Goal: Information Seeking & Learning: Learn about a topic

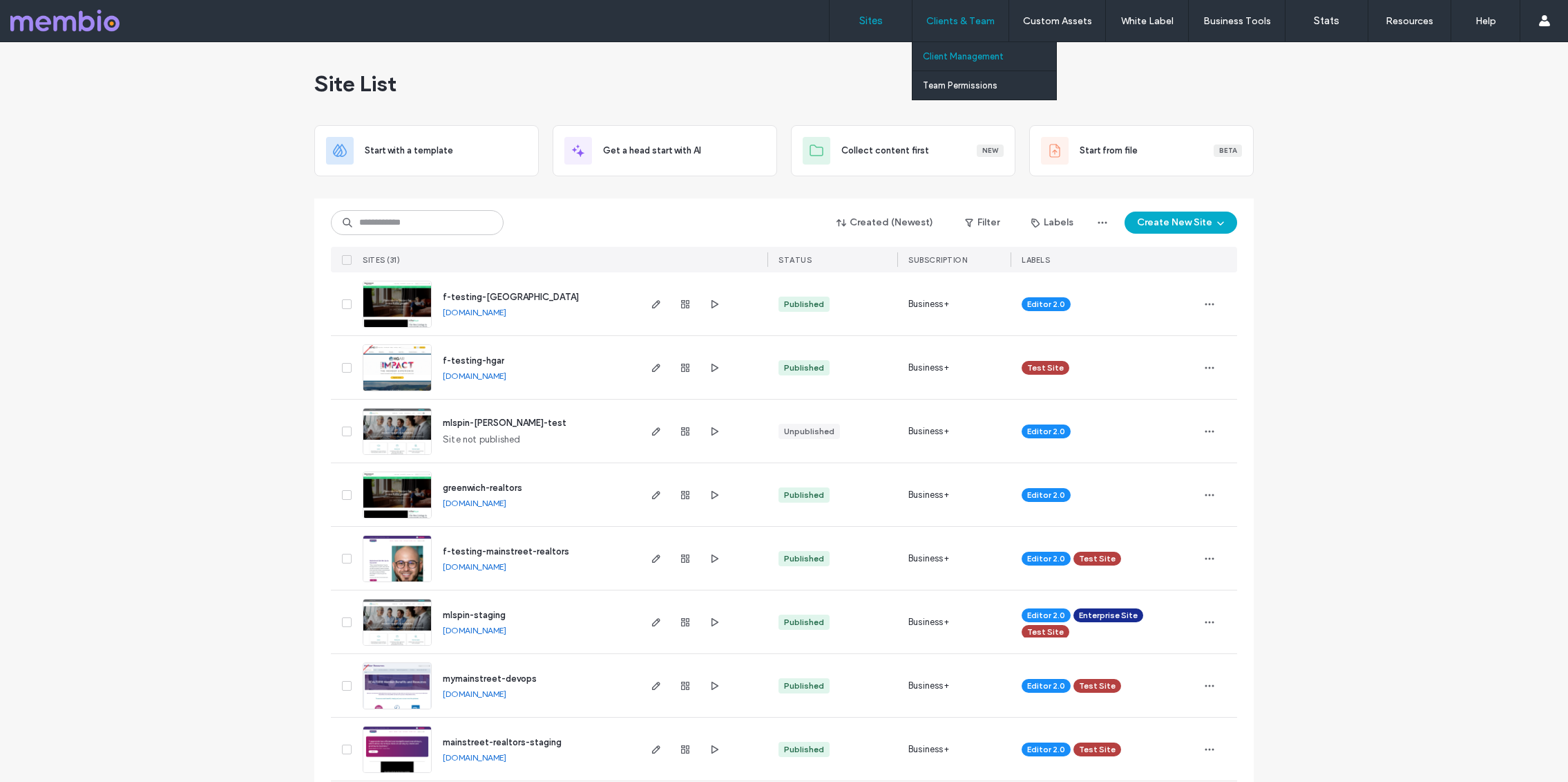
click at [949, 56] on label "Client Management" at bounding box center [963, 56] width 81 height 10
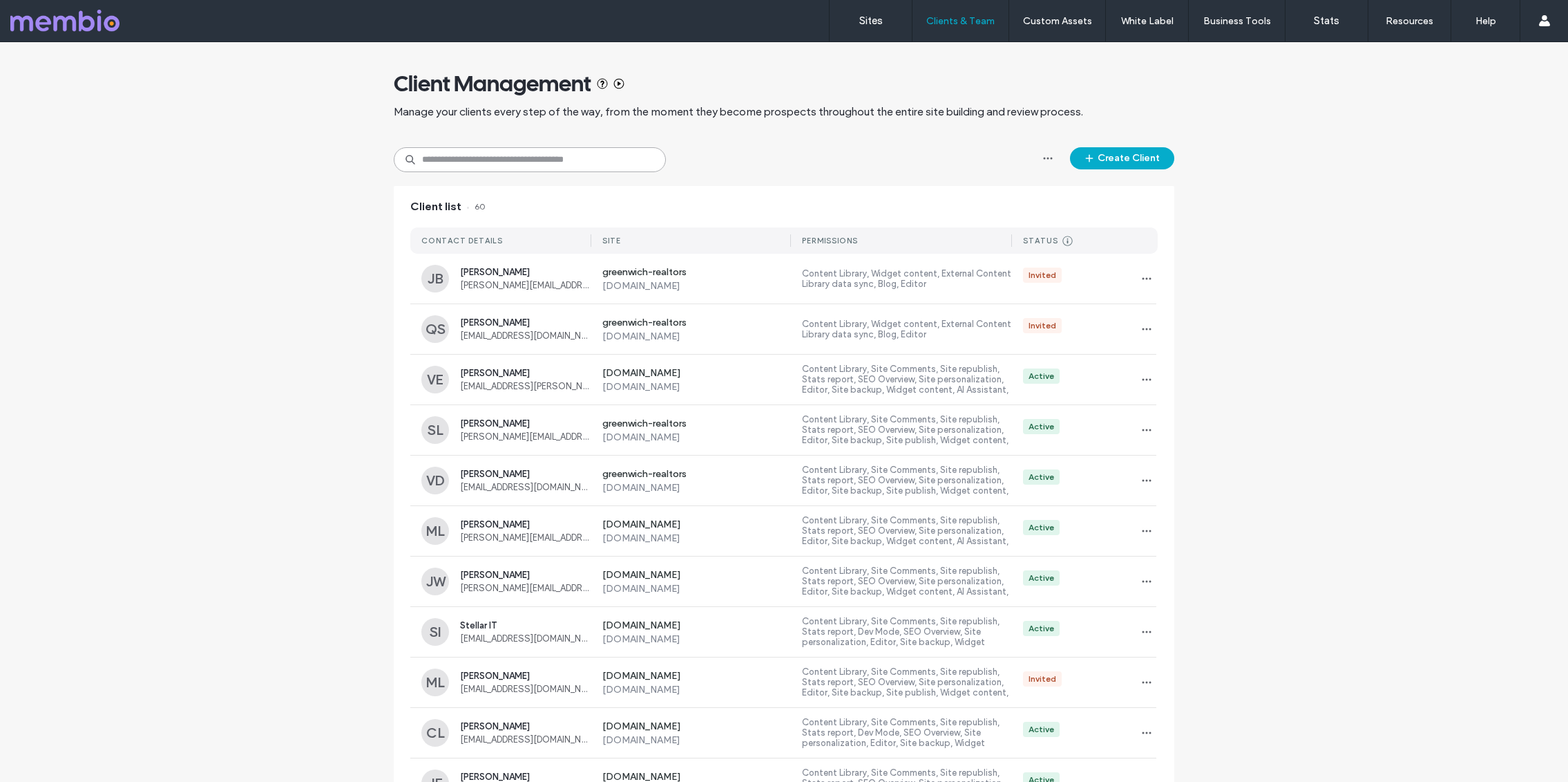
click at [589, 160] on input at bounding box center [529, 159] width 272 height 25
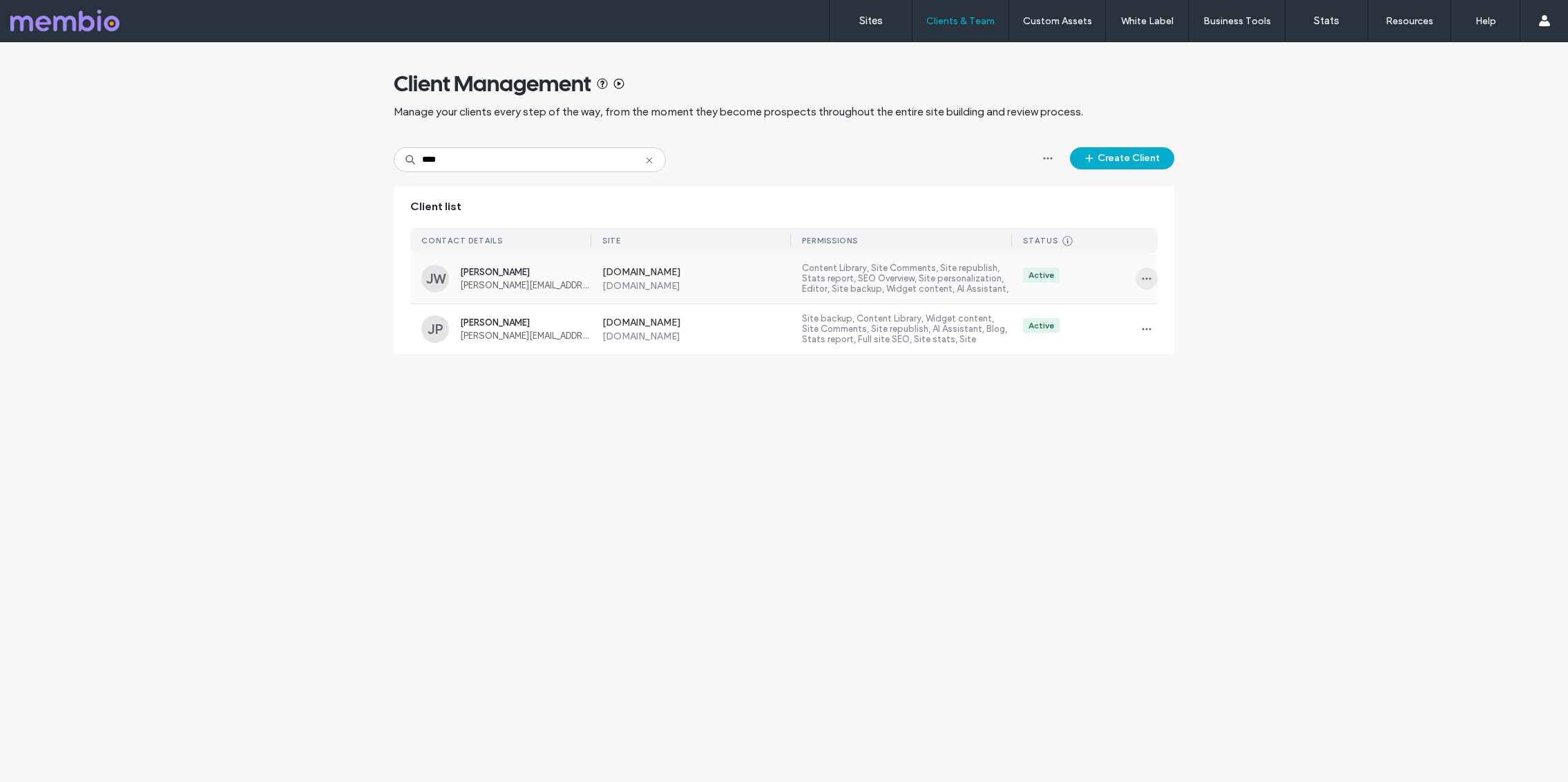
click at [1150, 280] on icon "button" at bounding box center [1147, 278] width 11 height 11
click at [1181, 363] on span "Delete client" at bounding box center [1190, 367] width 52 height 14
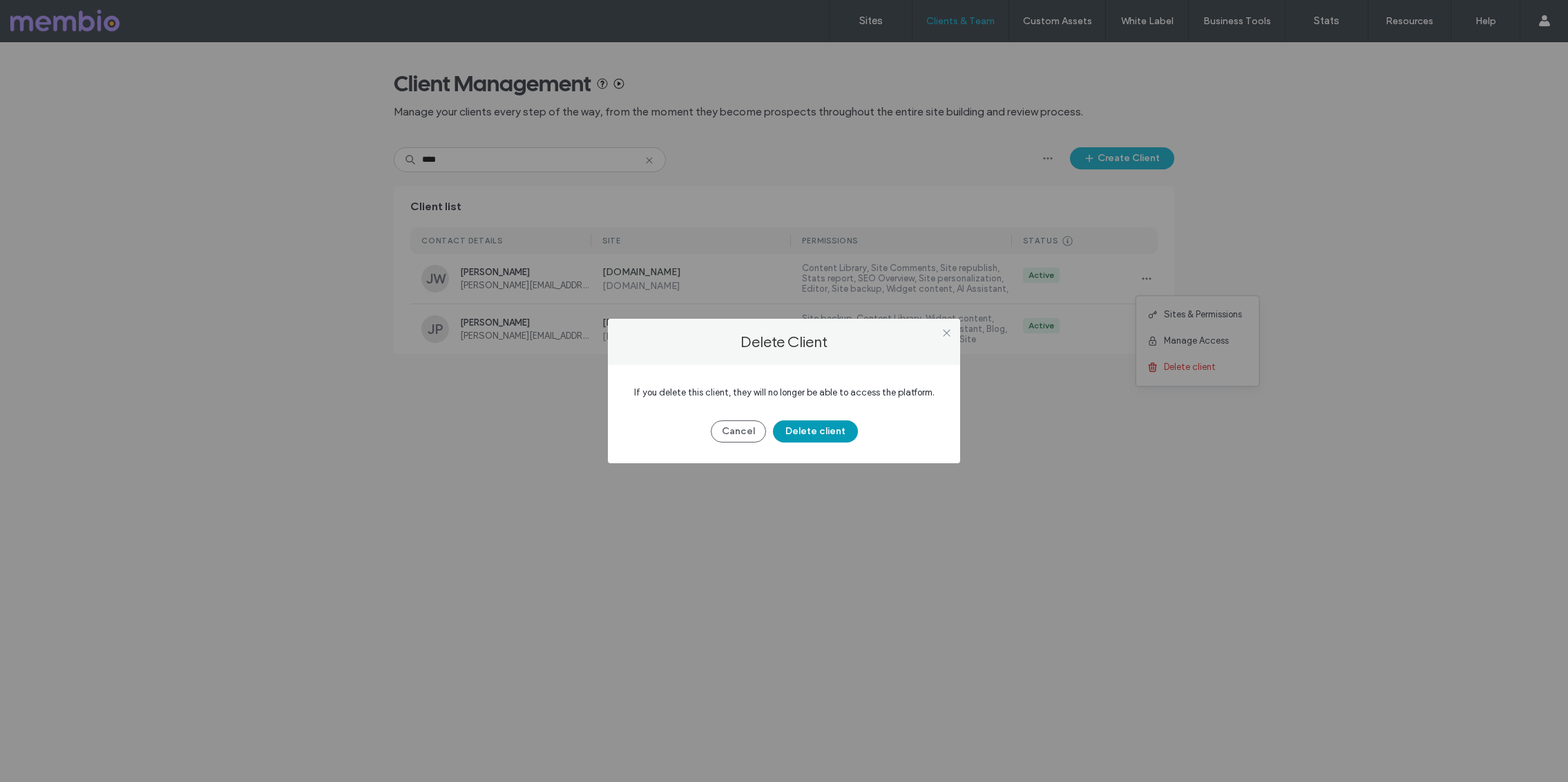
click at [824, 434] on button "Delete client" at bounding box center [816, 432] width 85 height 22
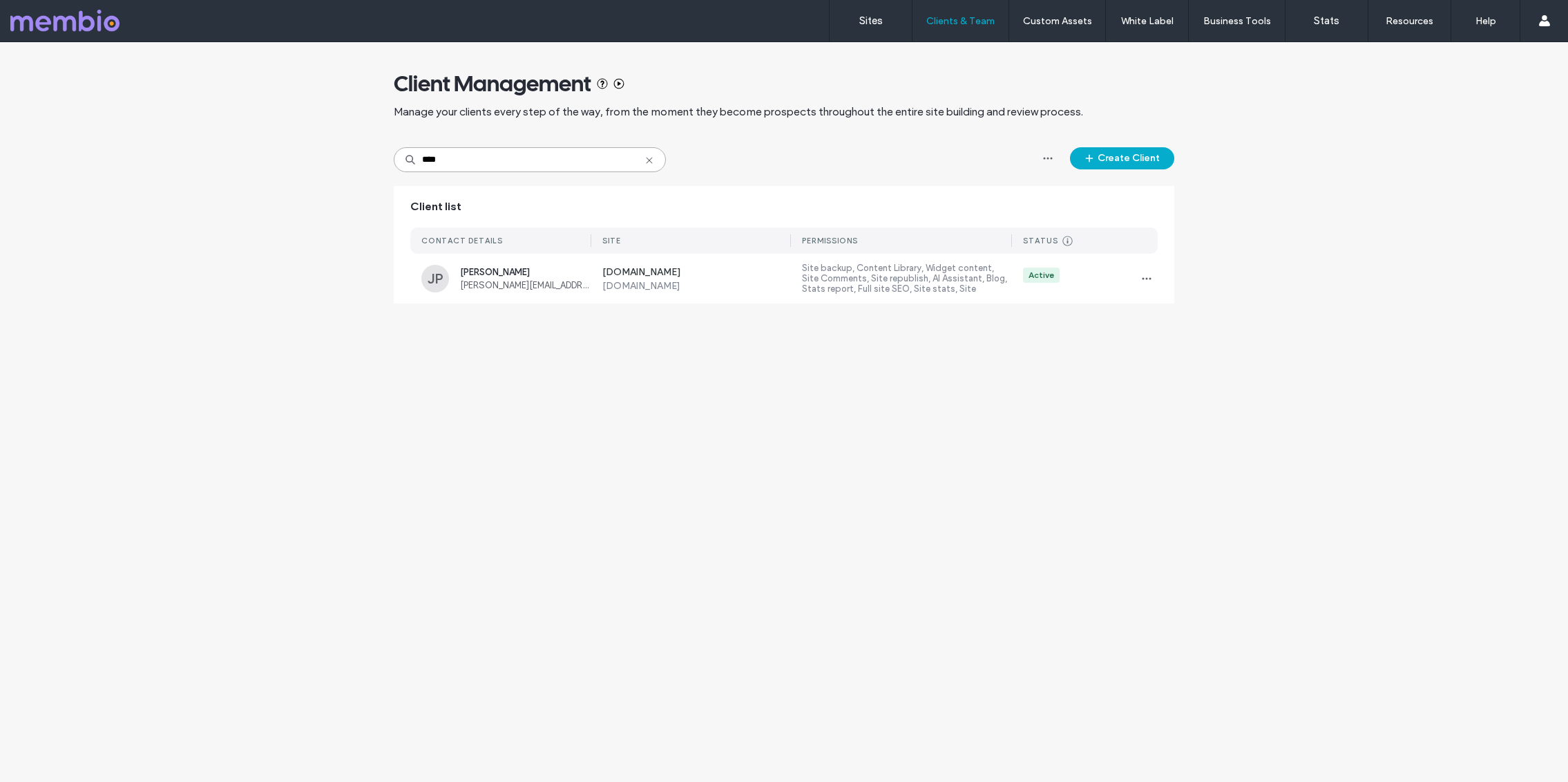
drag, startPoint x: 455, startPoint y: 159, endPoint x: 406, endPoint y: 155, distance: 49.2
click at [406, 155] on div "****" at bounding box center [529, 159] width 272 height 25
type input "*****"
click at [1142, 280] on icon "button" at bounding box center [1147, 278] width 11 height 11
click at [1168, 365] on span "Delete client" at bounding box center [1190, 367] width 52 height 14
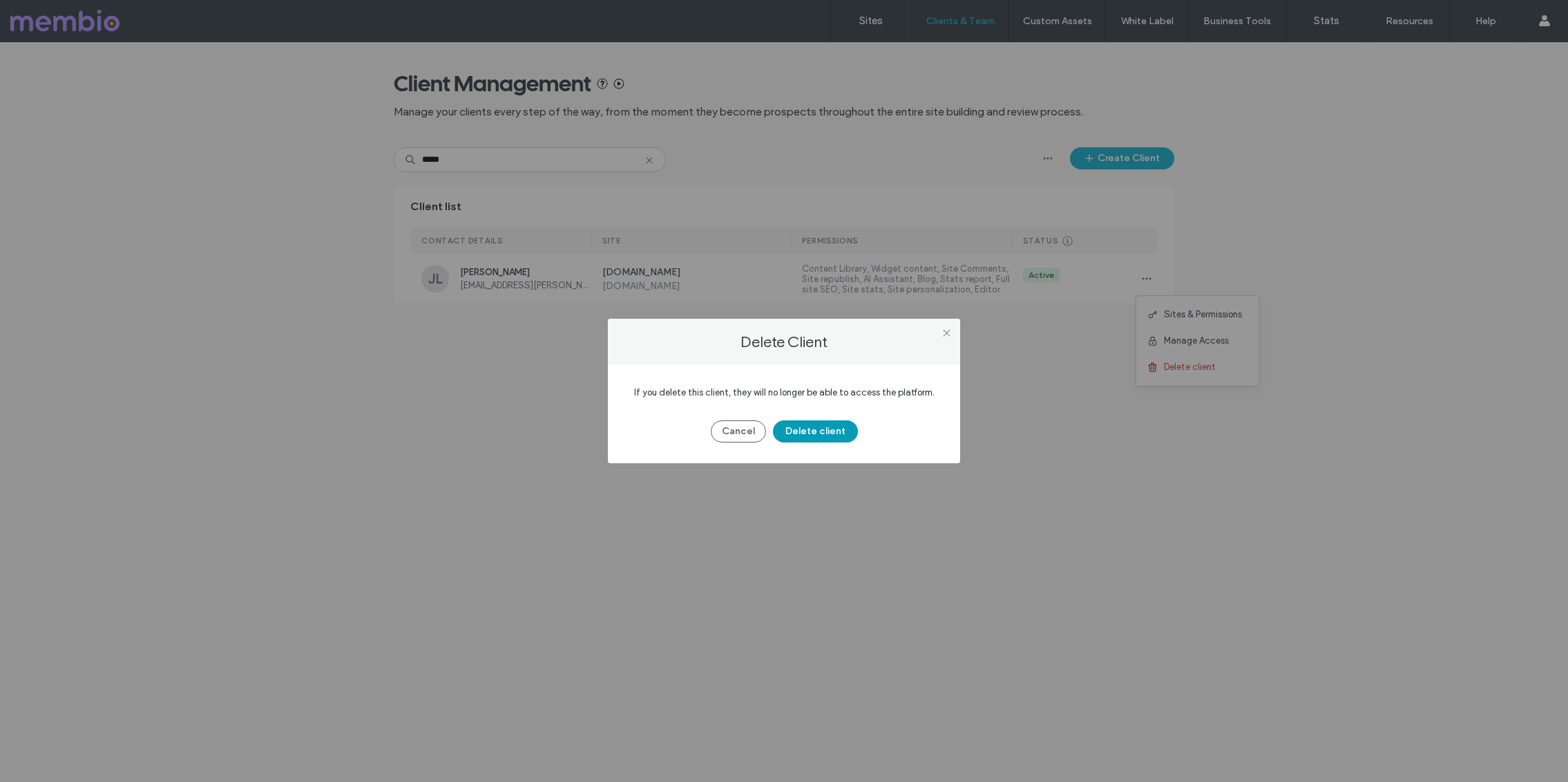
click at [817, 429] on button "Delete client" at bounding box center [816, 432] width 85 height 22
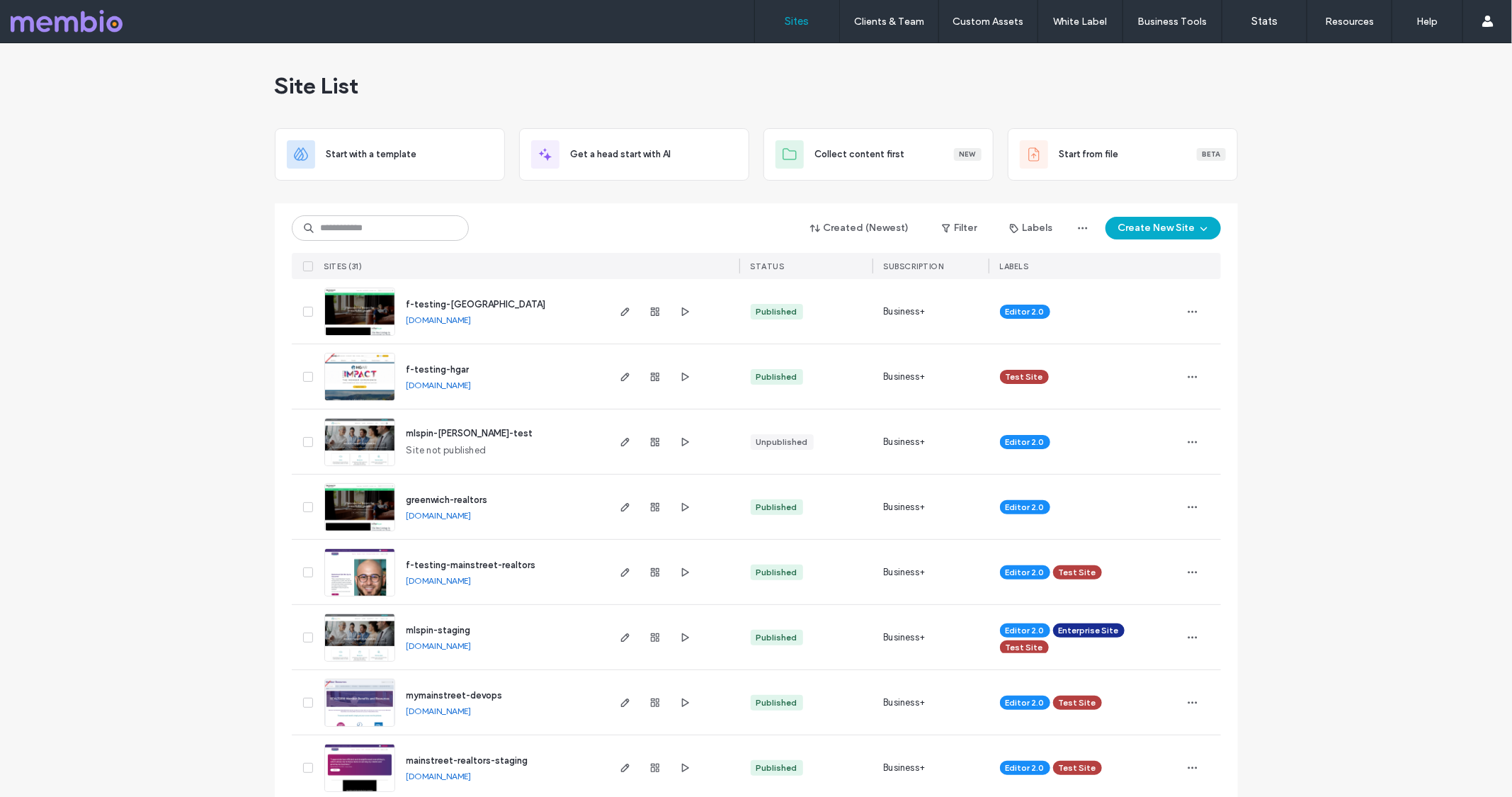
click at [462, 500] on span "greenwich-realtors" at bounding box center [447, 500] width 82 height 11
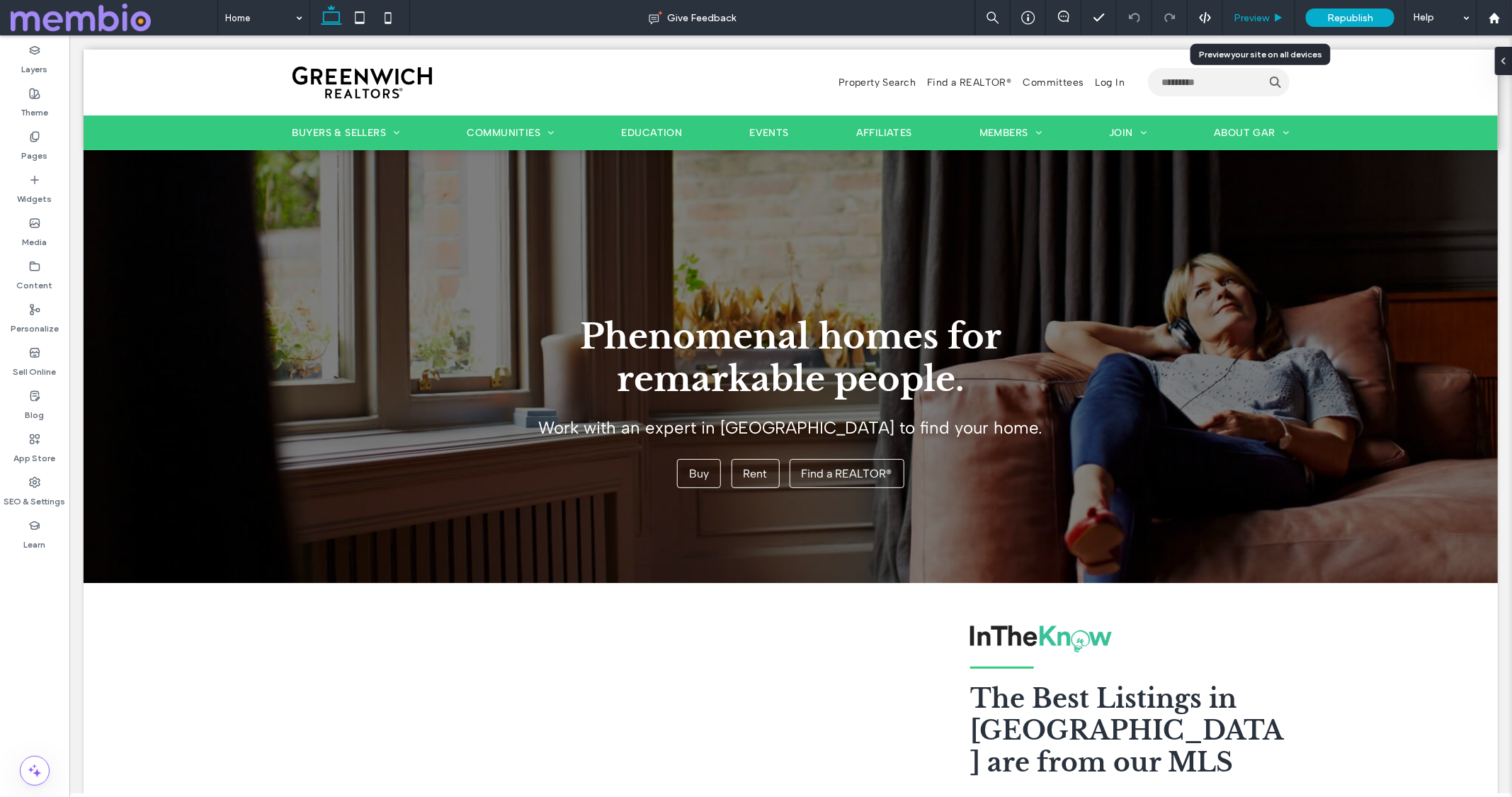
click at [1267, 17] on span "Preview" at bounding box center [1251, 18] width 35 height 12
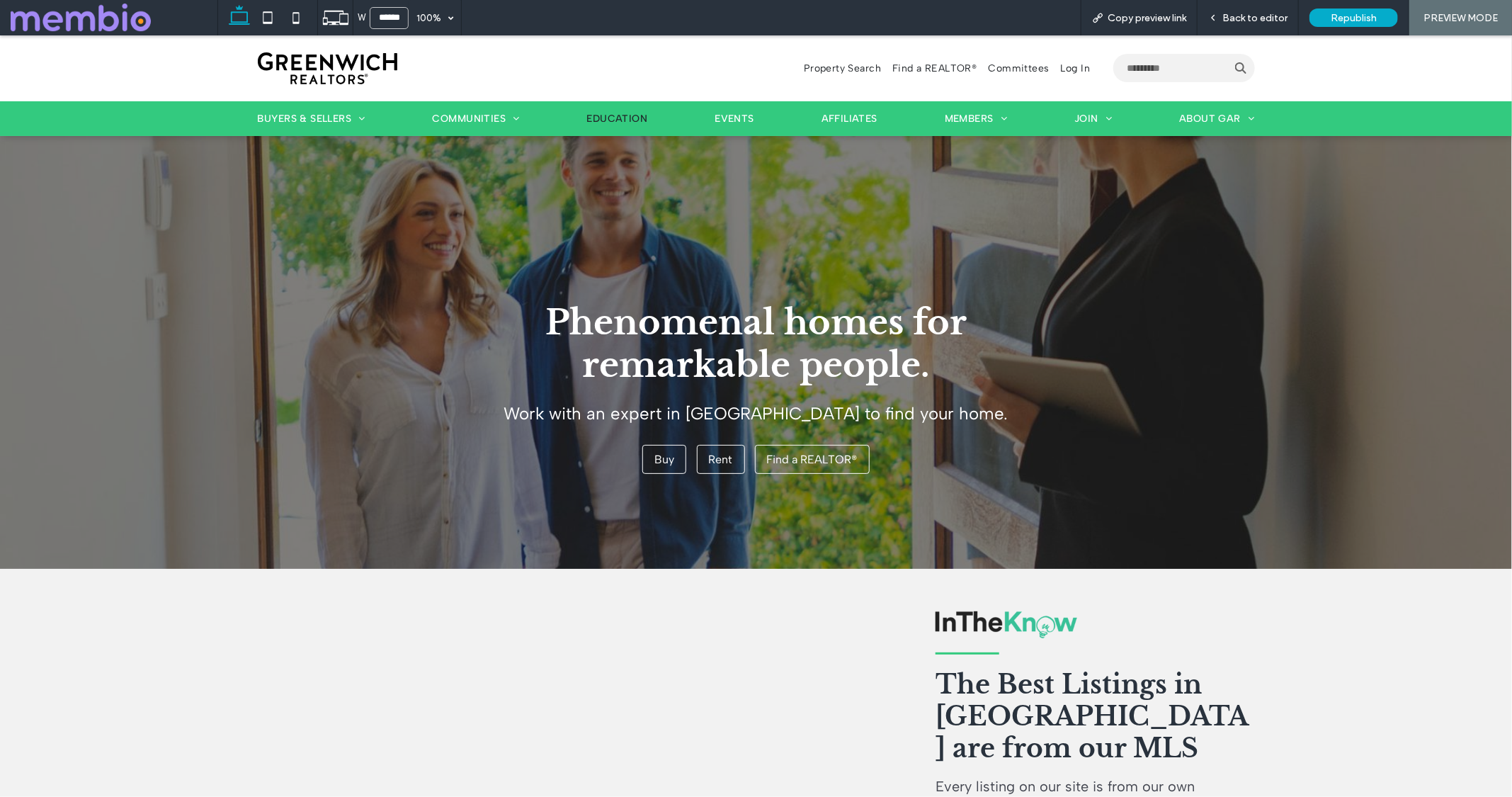
click at [621, 114] on span "Education" at bounding box center [617, 118] width 61 height 12
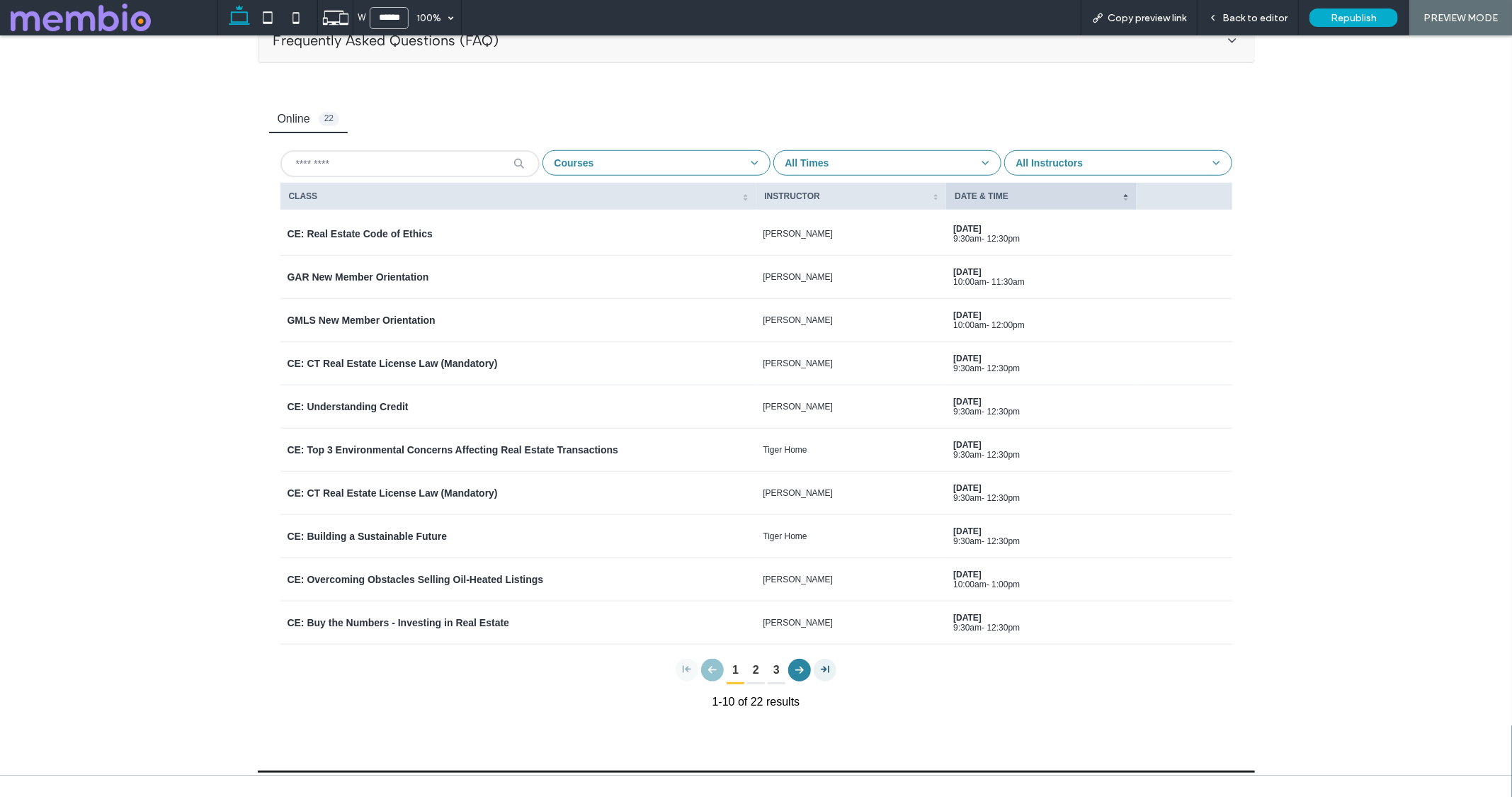
scroll to position [644, 0]
click at [613, 161] on button "Courses" at bounding box center [656, 164] width 228 height 26
click at [464, 235] on div "CE: Real Estate Code of Ethics" at bounding box center [518, 235] width 461 height 13
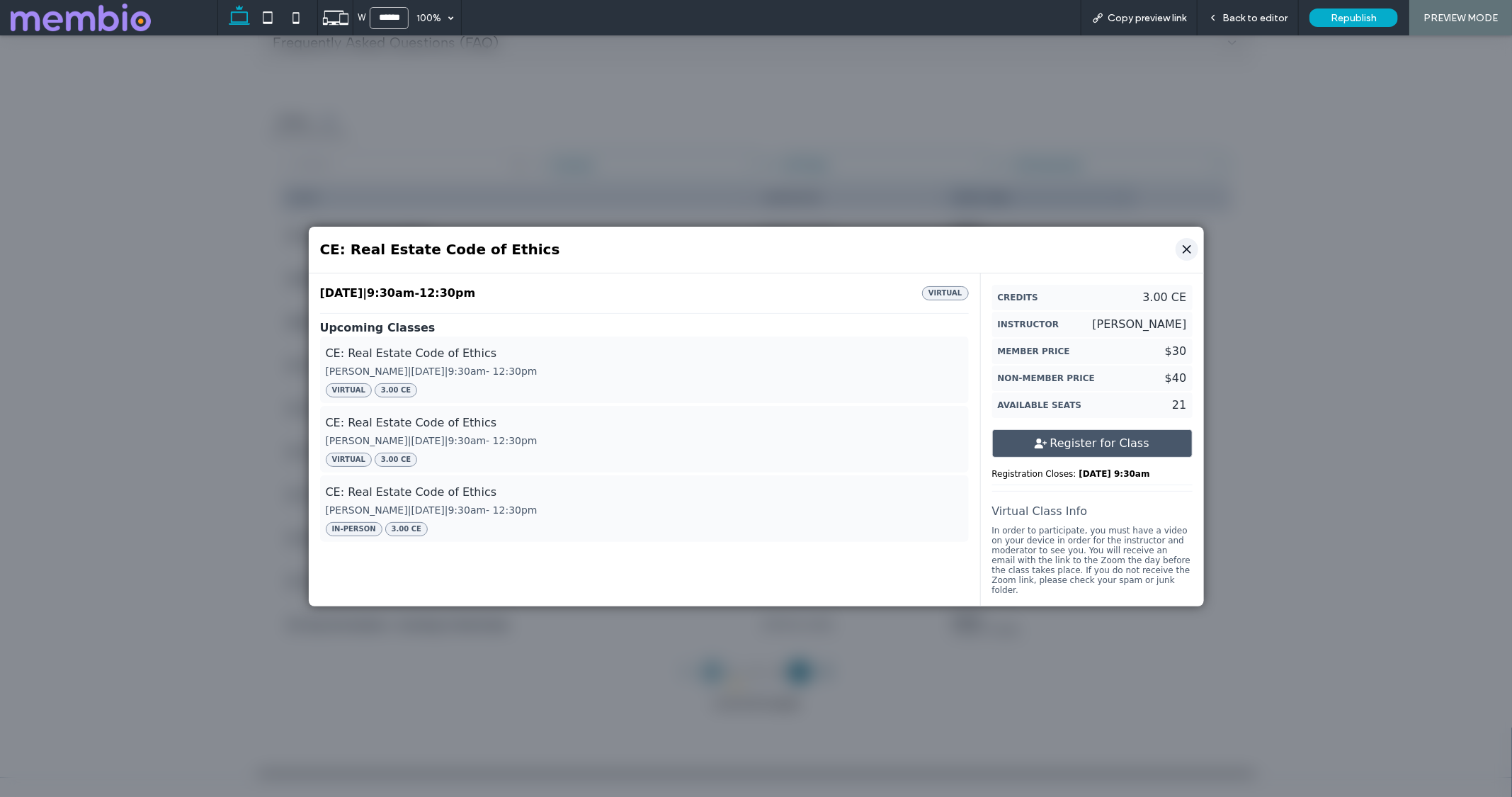
click at [1185, 250] on icon "Close" at bounding box center [1187, 249] width 14 height 14
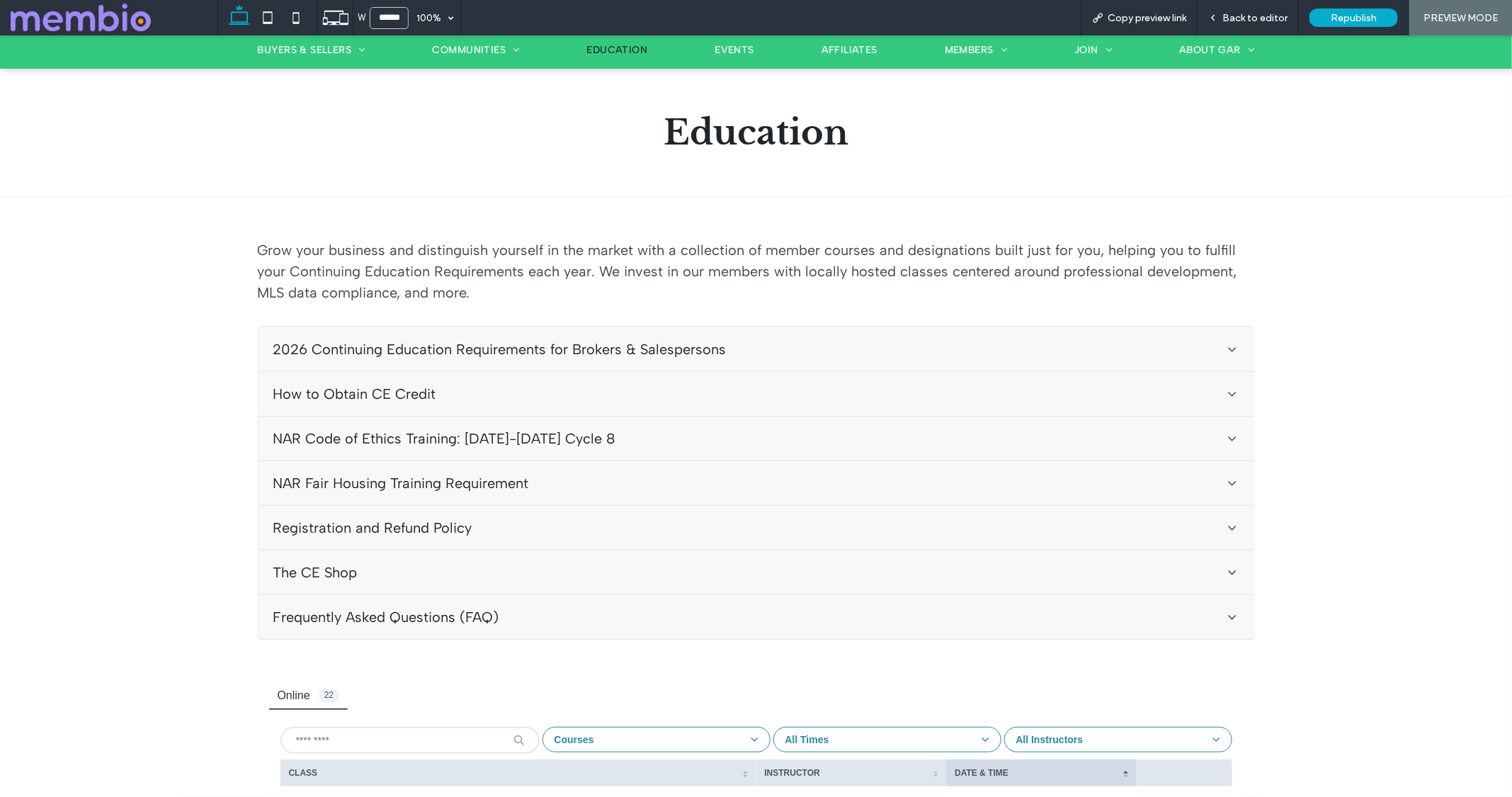
scroll to position [533, 0]
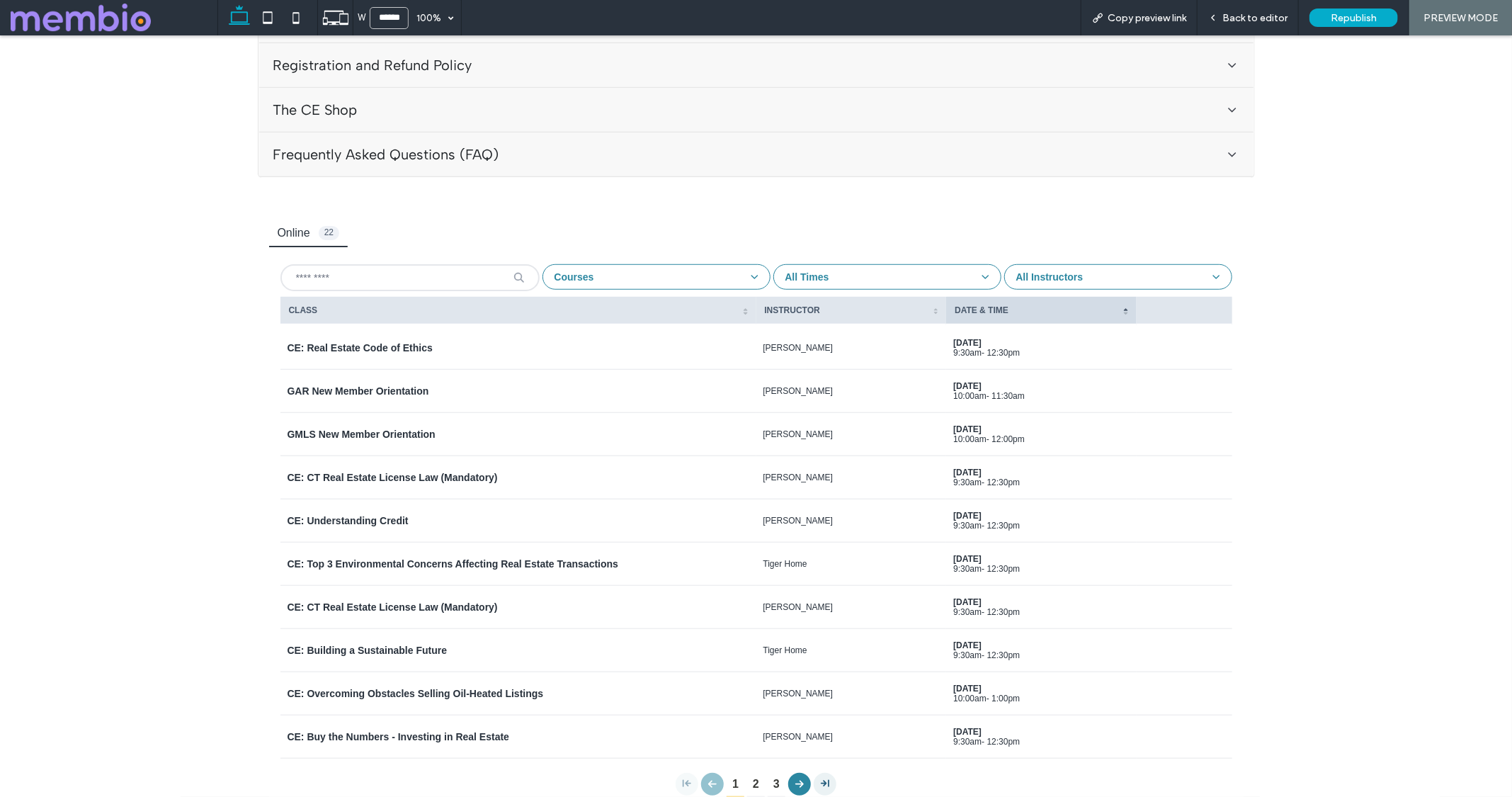
click at [421, 394] on td "Class GAR New Member Orientation" at bounding box center [518, 390] width 476 height 43
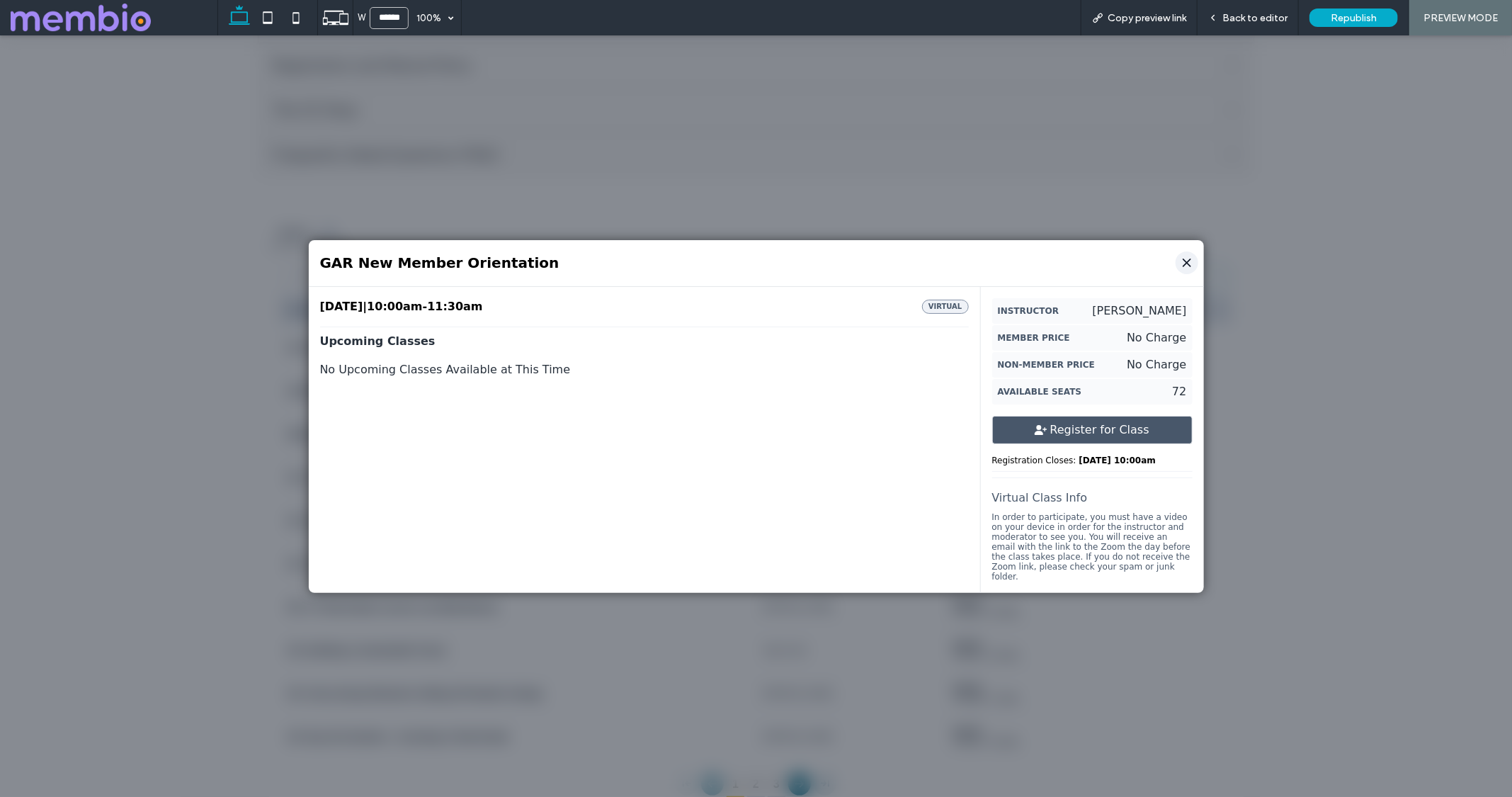
click at [1183, 262] on icon "Close" at bounding box center [1187, 262] width 14 height 14
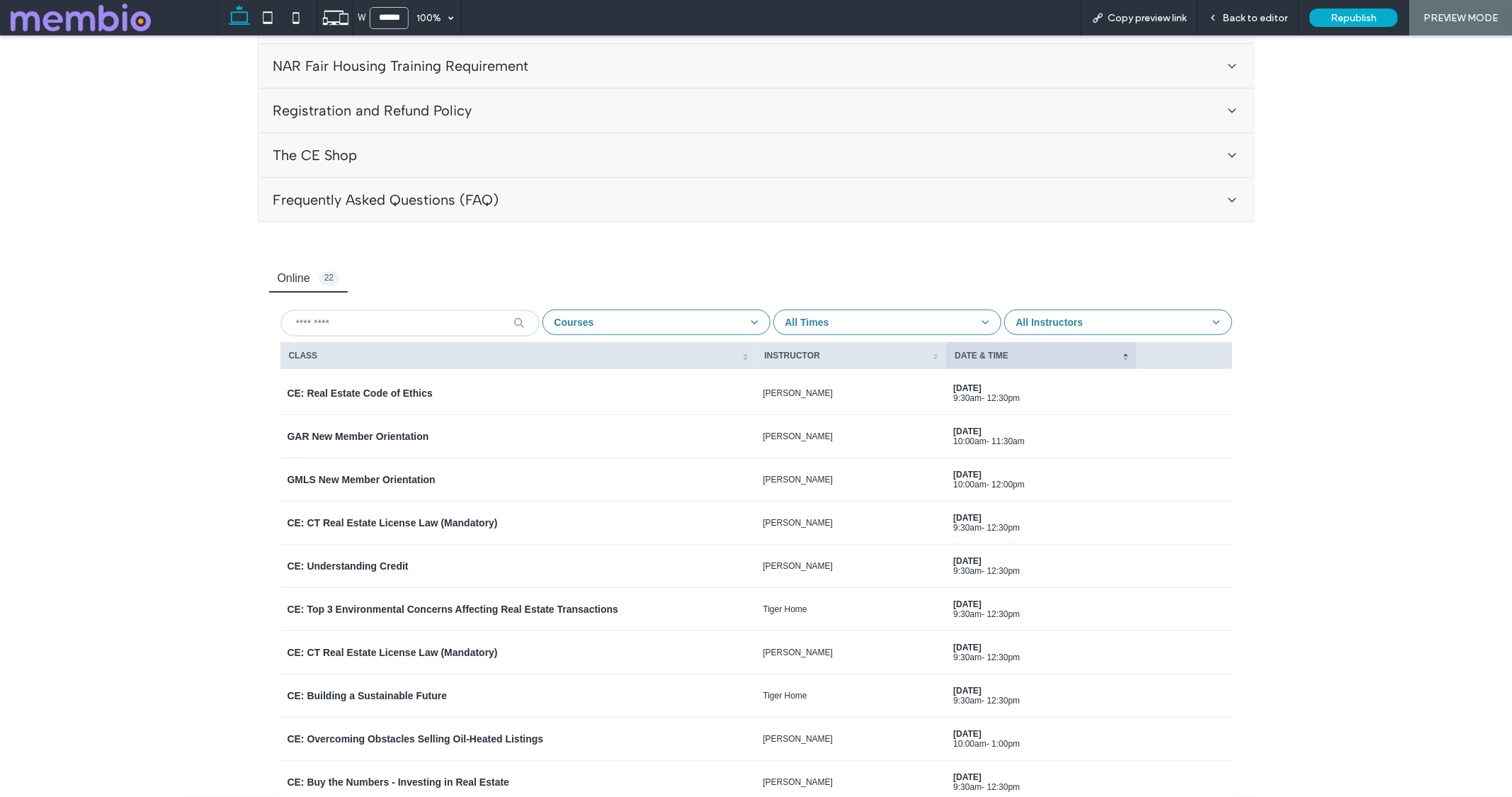
scroll to position [758, 0]
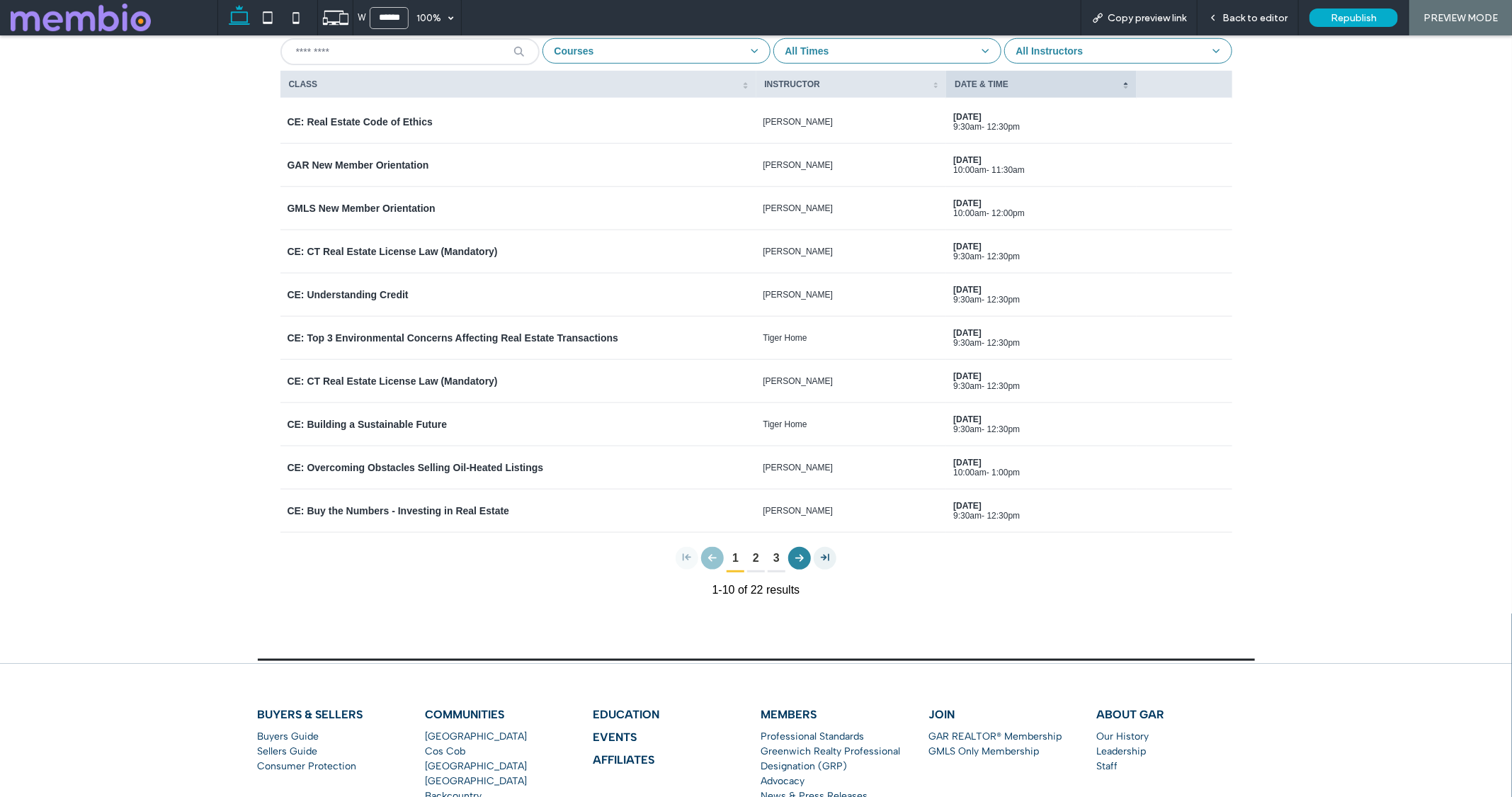
click at [558, 208] on div "GMLS New Member Orientation" at bounding box center [518, 208] width 461 height 13
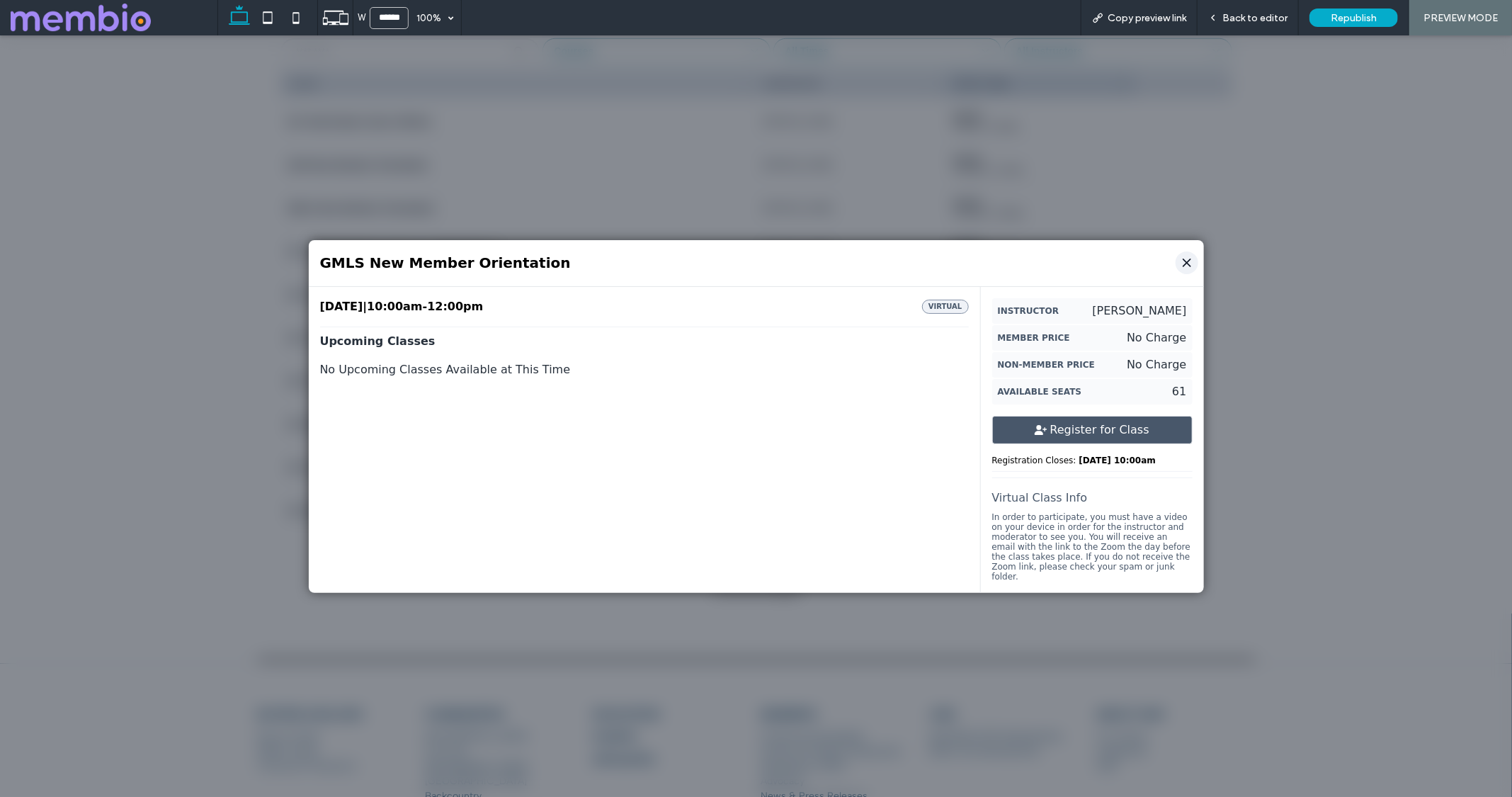
click at [1193, 265] on icon "Close" at bounding box center [1187, 262] width 14 height 14
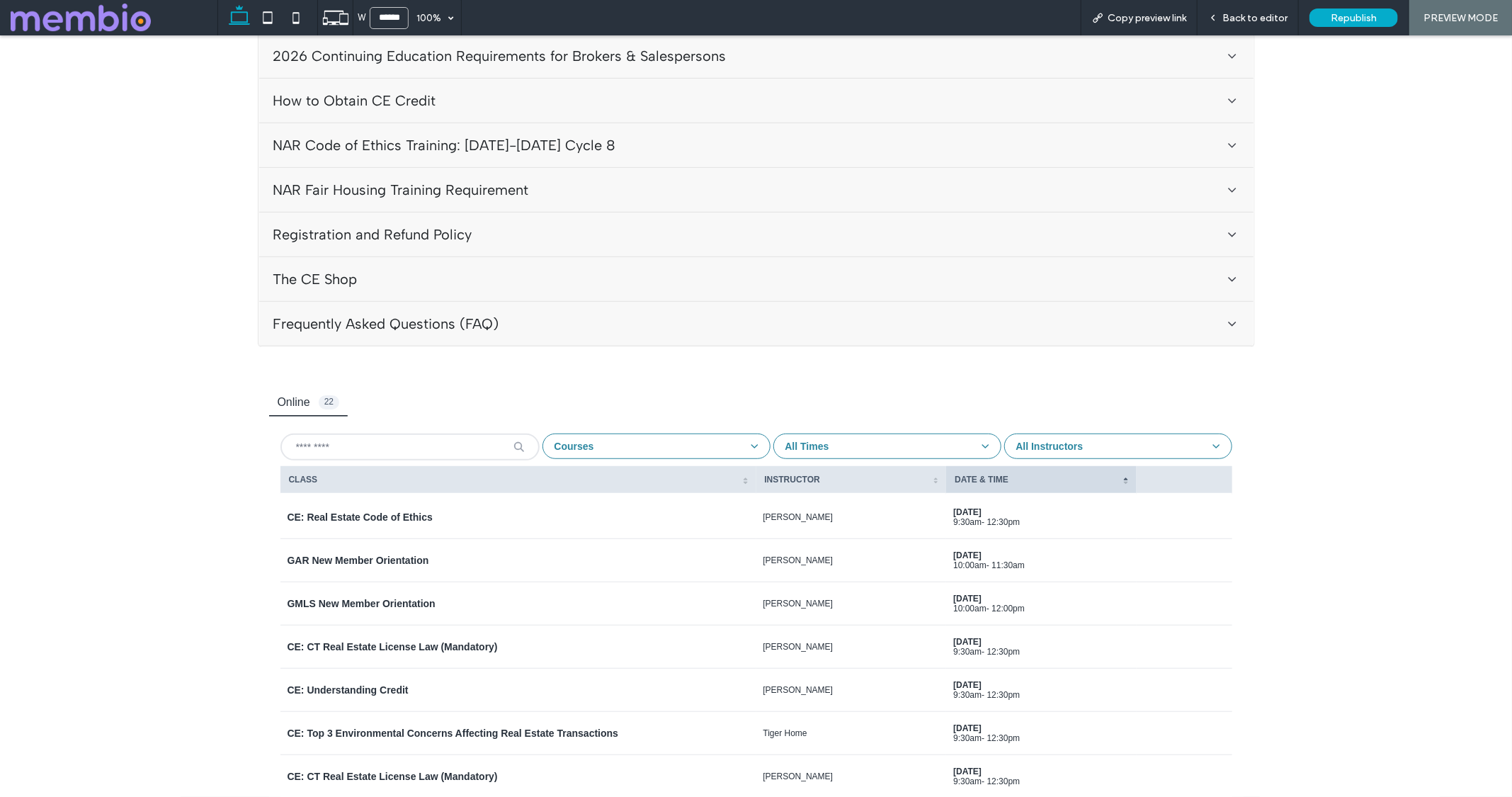
scroll to position [436, 0]
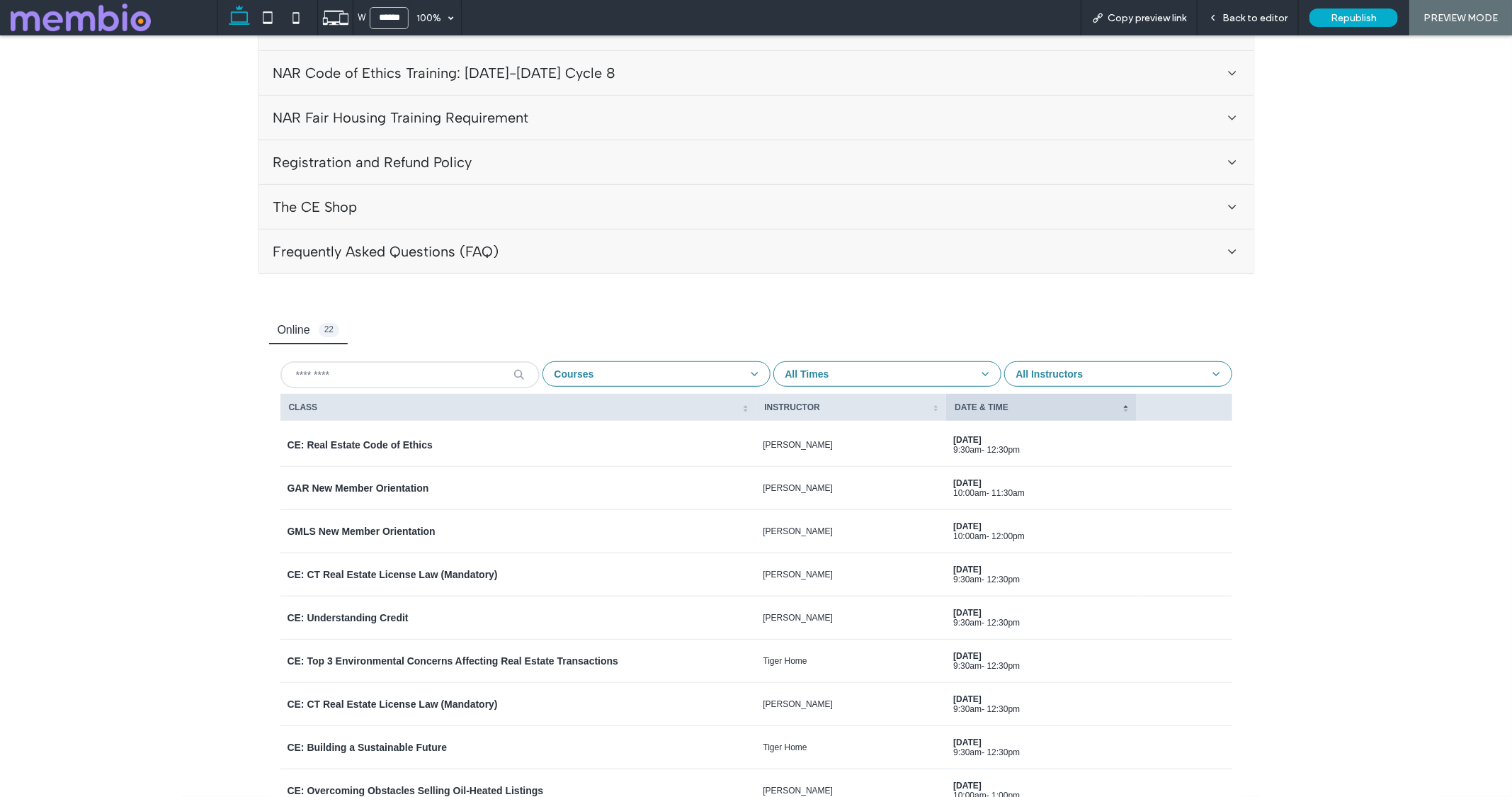
click at [472, 568] on div "CE: CT Real Estate License Law (Mandatory)" at bounding box center [393, 574] width 211 height 13
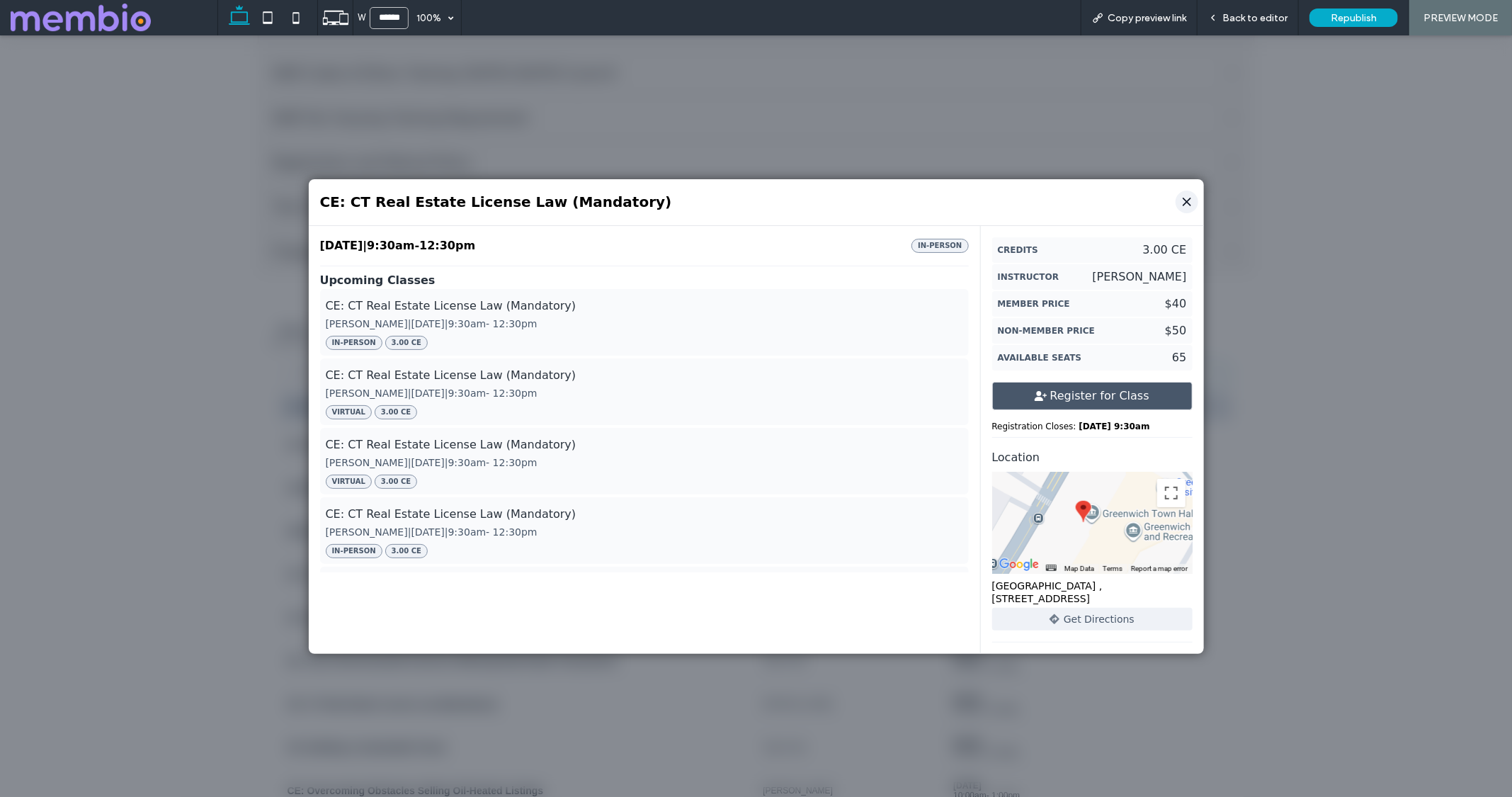
click at [1185, 202] on icon "Close" at bounding box center [1187, 201] width 7 height 7
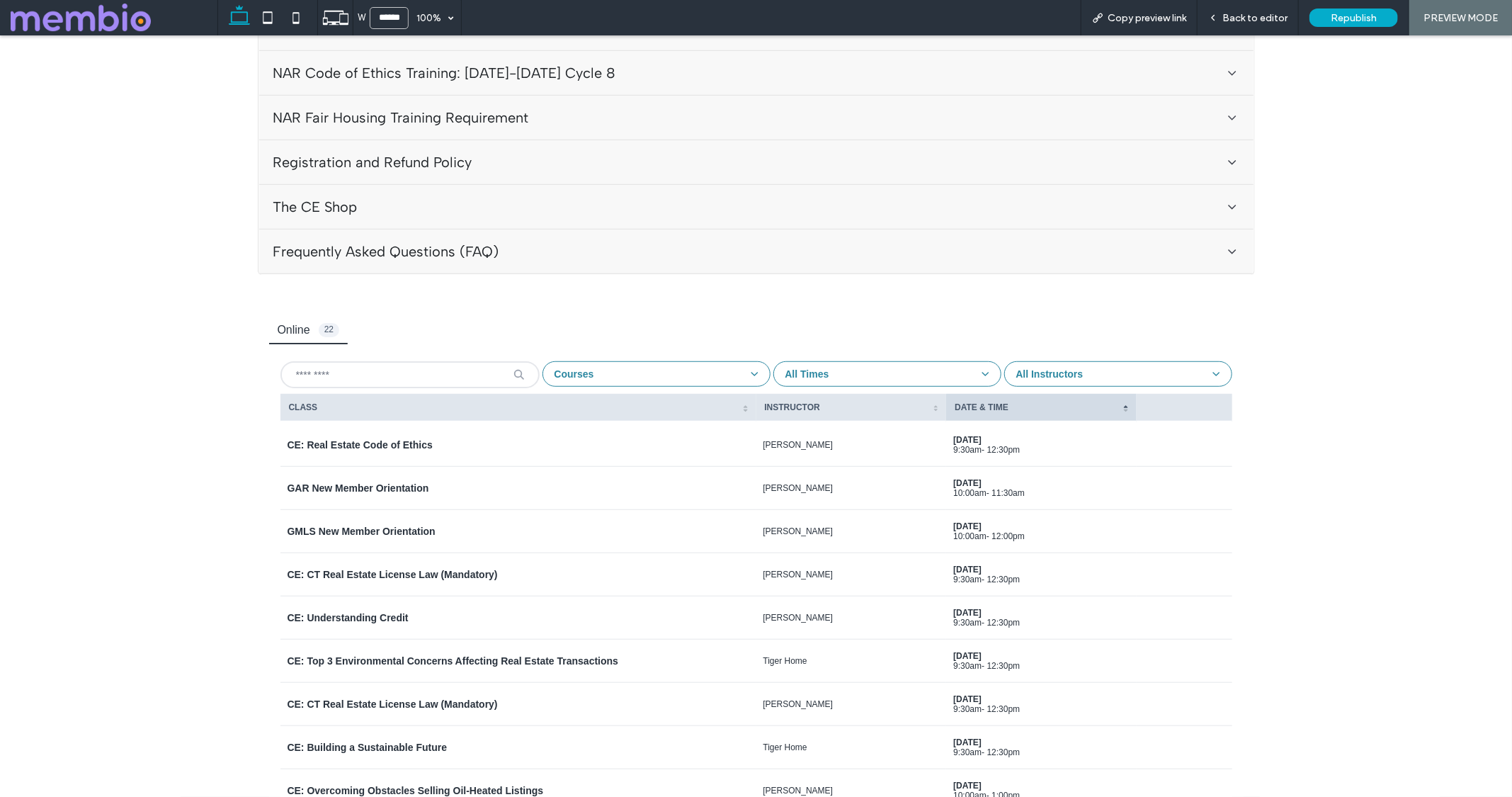
scroll to position [0, 0]
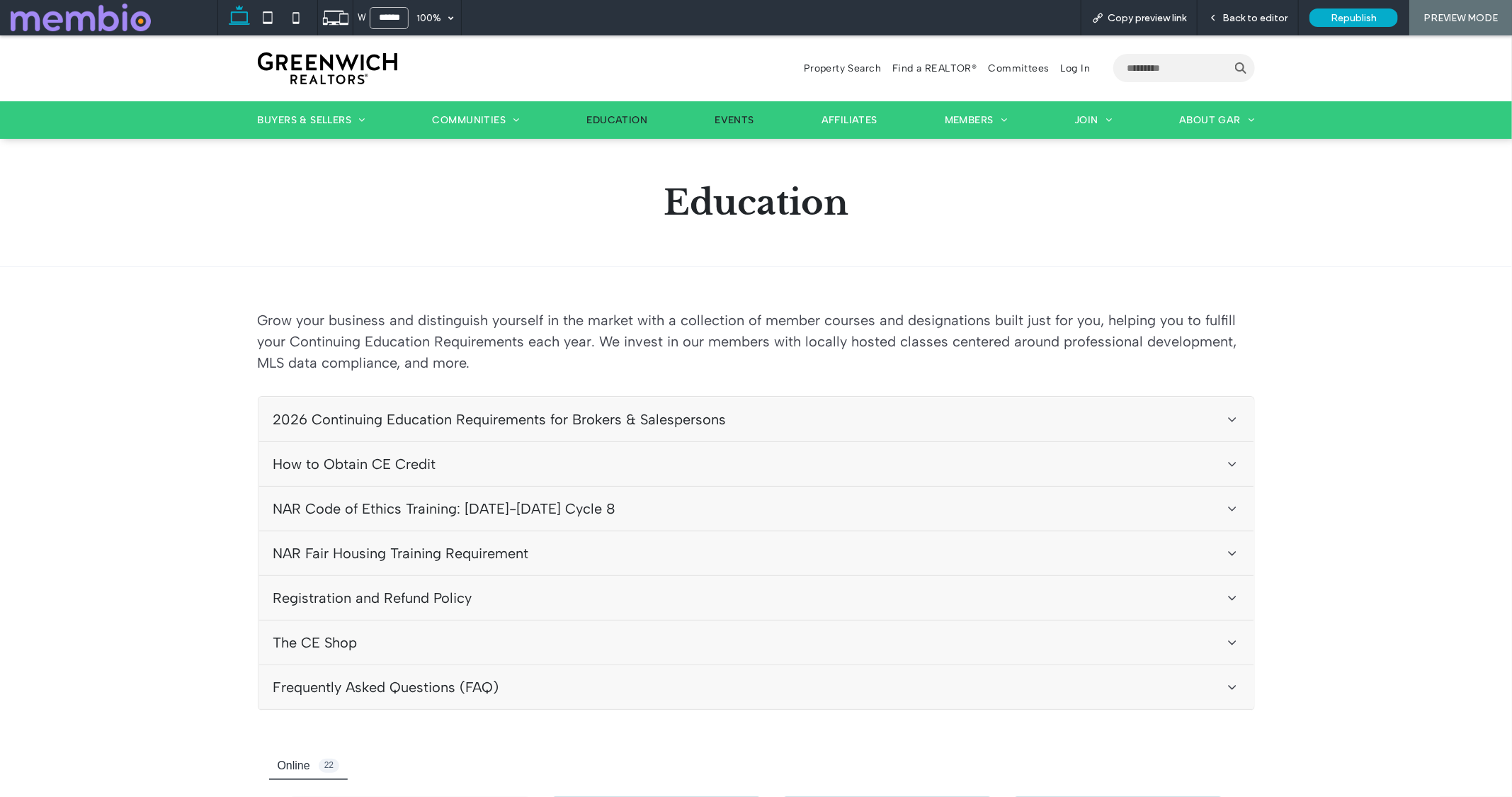
click at [722, 120] on span "Events" at bounding box center [734, 119] width 39 height 15
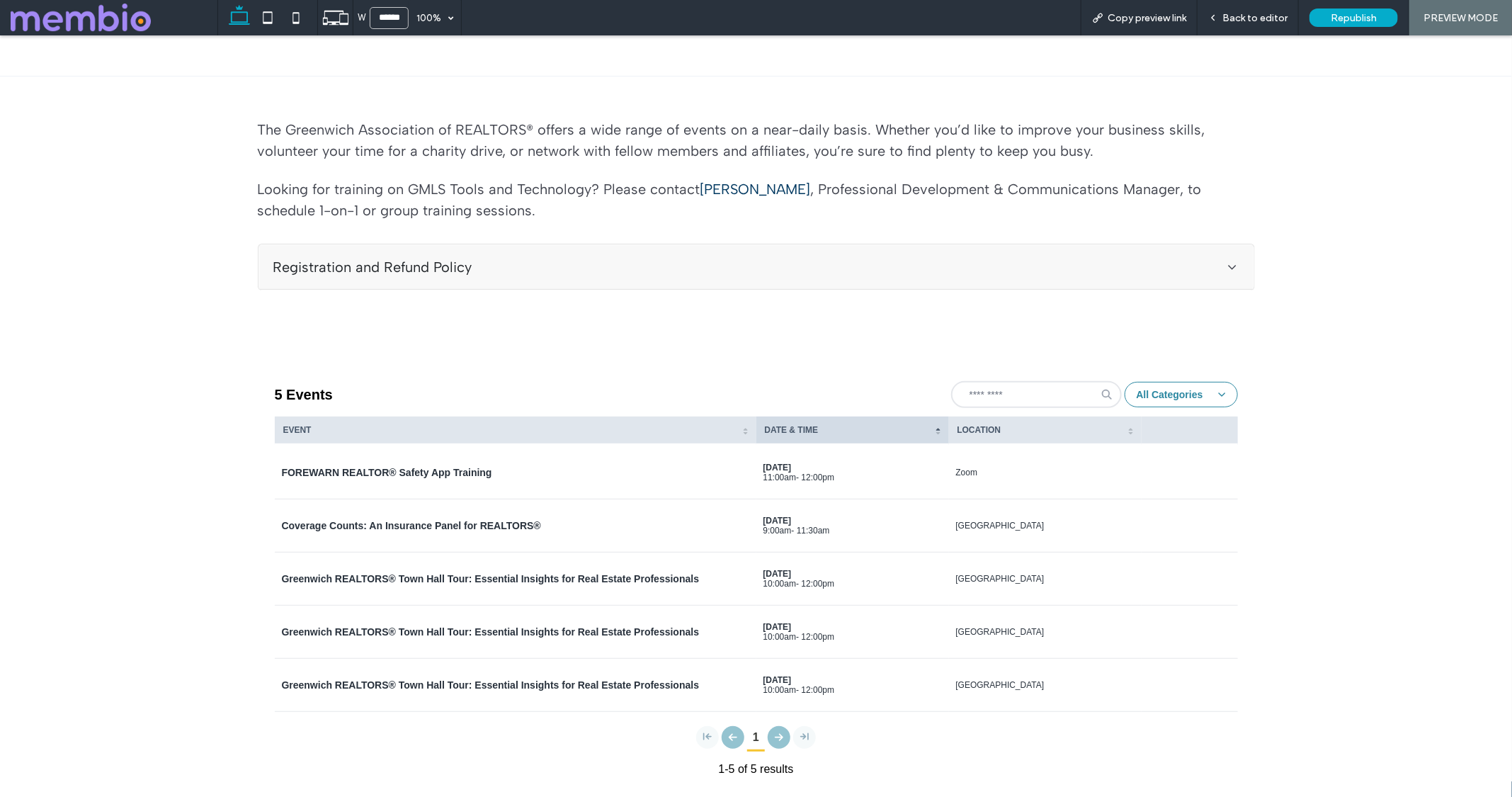
scroll to position [212, 0]
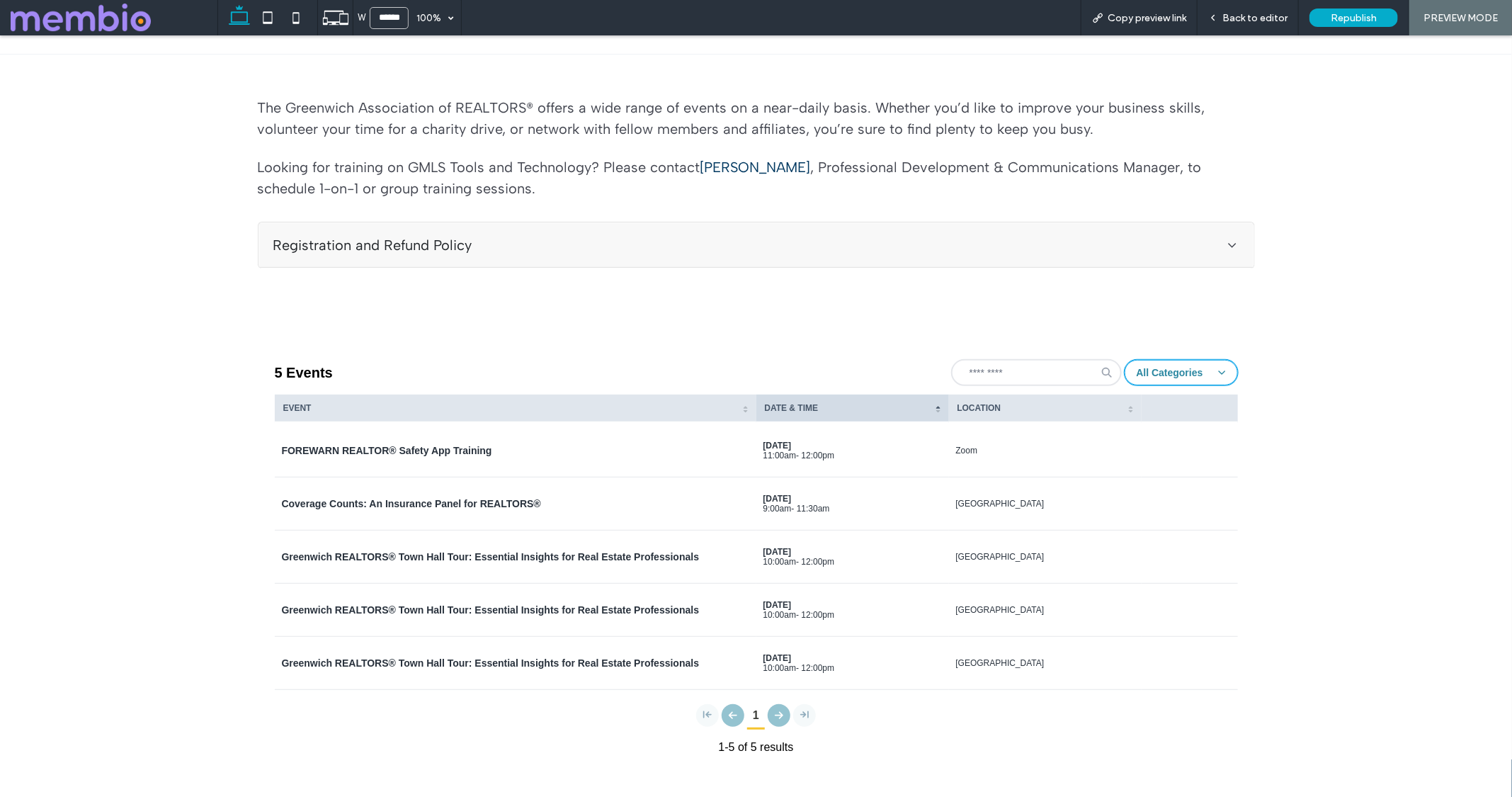
click at [1218, 371] on icon "button" at bounding box center [1222, 371] width 8 height 8
click at [461, 449] on div "FOREWARN REALTOR® Safety App Training" at bounding box center [387, 450] width 211 height 13
